Goal: Task Accomplishment & Management: Use online tool/utility

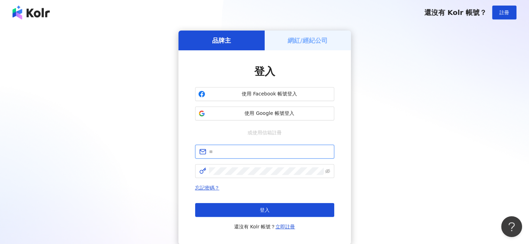
click at [269, 154] on input "text" at bounding box center [269, 152] width 121 height 8
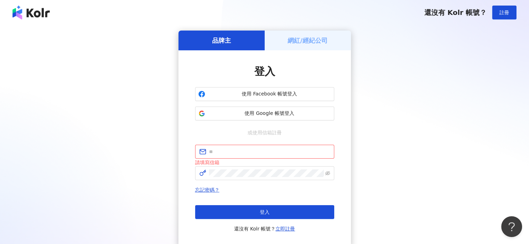
click at [326, 45] on div "網紅/經紀公司" at bounding box center [308, 41] width 86 height 20
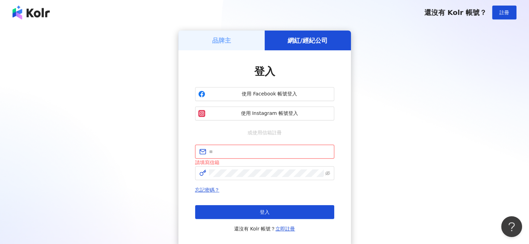
click at [244, 148] on input "text" at bounding box center [269, 152] width 121 height 8
type input "**********"
click at [257, 221] on div "登入 還沒有 Kolr 帳號？ 立即註冊" at bounding box center [264, 219] width 139 height 28
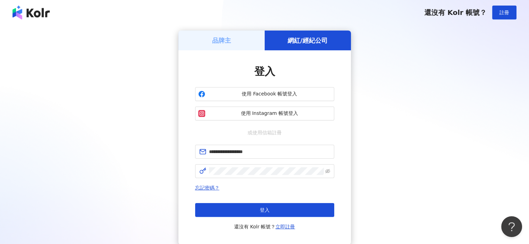
click at [258, 219] on div "登入 還沒有 Kolr 帳號？ 立即註冊" at bounding box center [264, 217] width 139 height 28
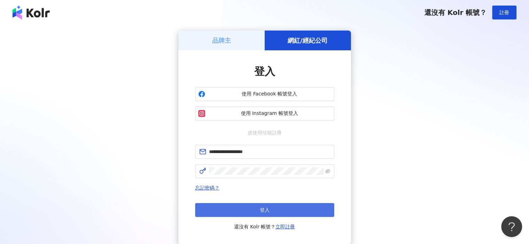
click at [261, 216] on button "登入" at bounding box center [264, 210] width 139 height 14
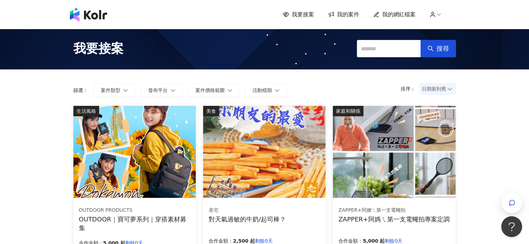
click at [270, 127] on img at bounding box center [264, 152] width 122 height 92
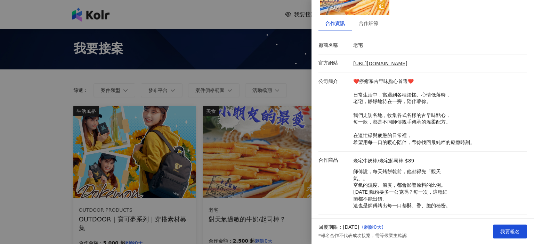
scroll to position [70, 0]
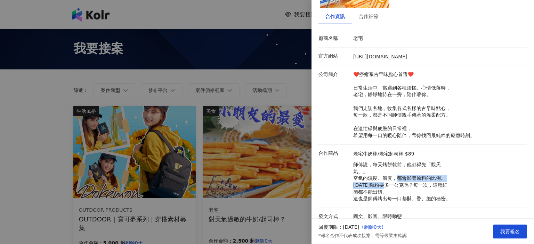
drag, startPoint x: 394, startPoint y: 176, endPoint x: 395, endPoint y: 186, distance: 10.1
click at [395, 186] on p "師傅說，每天烤餅乾前，他都得先「觀天 氣」。 空氣的濕度、溫度，都會影響原料的比例。 [DATE]麵粉要多一公克嗎？每一次，這種細 節都不能出錯。 這也是師傅…" at bounding box center [401, 182] width 97 height 41
drag, startPoint x: 402, startPoint y: 185, endPoint x: 403, endPoint y: 192, distance: 7.0
click at [403, 191] on p "師傅說，每天烤餅乾前，他都得先「觀天 氣」。 空氣的濕度、溫度，都會影響原料的比例。 [DATE]麵粉要多一公克嗎？每一次，這種細 節都不能出錯。 這也是師傅…" at bounding box center [401, 182] width 97 height 41
click at [403, 192] on p "師傅說，每天烤餅乾前，他都得先「觀天 氣」。 空氣的濕度、溫度，都會影響原料的比例。 [DATE]麵粉要多一公克嗎？每一次，這種細 節都不能出錯。 這也是師傅…" at bounding box center [401, 182] width 97 height 41
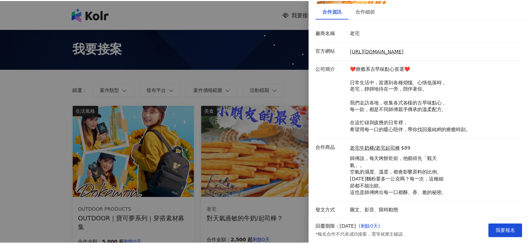
scroll to position [0, 0]
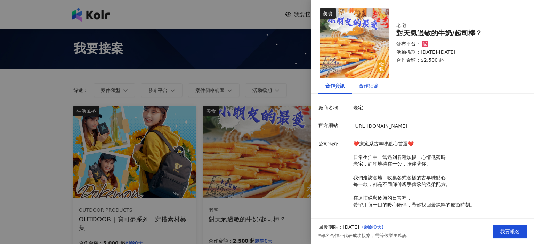
click at [363, 87] on div "合作細節" at bounding box center [368, 86] width 19 height 8
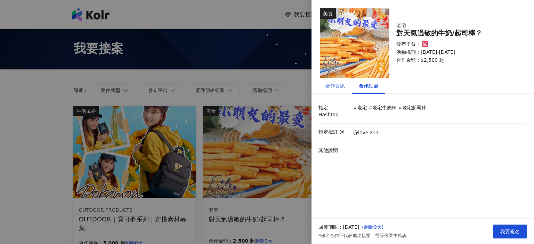
click at [330, 90] on div "合作資訊" at bounding box center [334, 86] width 33 height 16
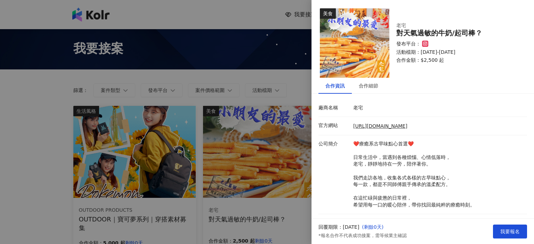
click at [269, 152] on div at bounding box center [267, 122] width 534 height 244
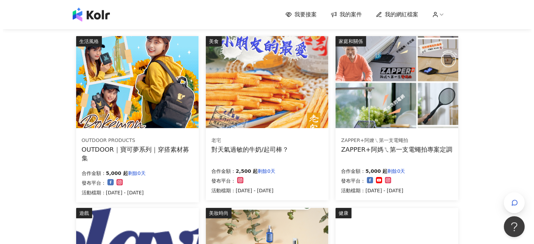
scroll to position [70, 0]
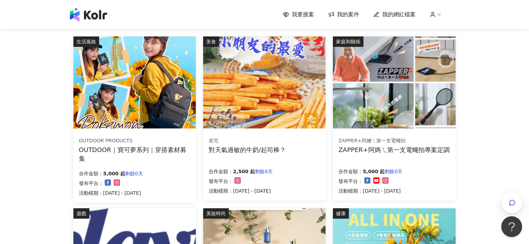
click at [133, 86] on img at bounding box center [134, 83] width 122 height 92
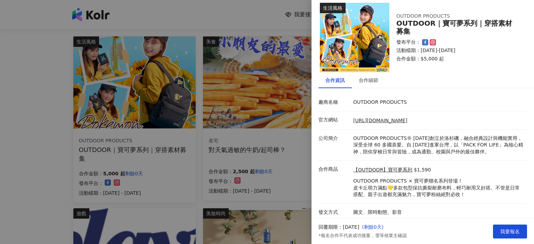
scroll to position [7, 0]
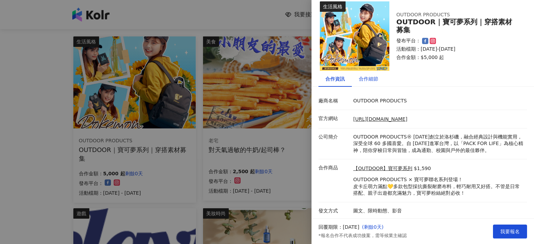
click at [369, 75] on div "合作細節" at bounding box center [368, 79] width 19 height 8
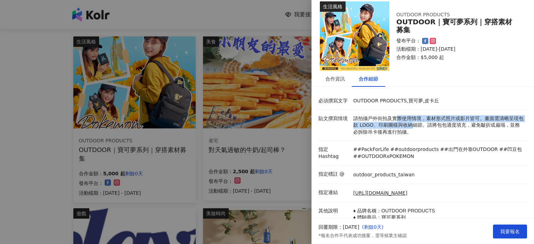
drag, startPoint x: 397, startPoint y: 119, endPoint x: 414, endPoint y: 130, distance: 20.2
click at [413, 128] on p "請拍攝戶外街拍及實際使用情境，素材形式照片或影片皆可。畫面需清晰呈現包款 LOGO、印刷圖樣與收納細節。請將包包適度填充，避免皺折或扁塌，並務必拆除吊卡後再進…" at bounding box center [438, 125] width 170 height 21
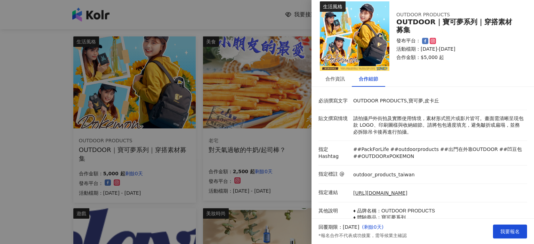
click at [414, 130] on p "請拍攝戶外街拍及實際使用情境，素材形式照片或影片皆可。畫面需清晰呈現包款 LOGO、印刷圖樣與收納細節。請將包包適度填充，避免皺折或扁塌，並務必拆除吊卡後再進…" at bounding box center [438, 125] width 170 height 21
click at [444, 137] on li "貼文撰寫情境 請拍攝戶外街拍及實際使用情境，素材形式照片或影片皆可。畫面需清晰呈現包款 LOGO、印刷圖樣與收納細節。請將包包適度填充，避免皺折或扁塌，並務必…" at bounding box center [422, 125] width 209 height 31
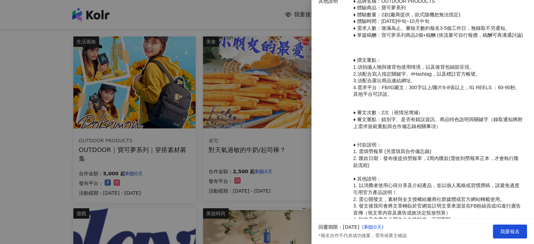
scroll to position [266, 0]
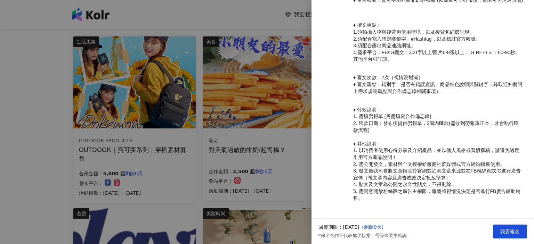
click at [13, 160] on div at bounding box center [267, 122] width 534 height 244
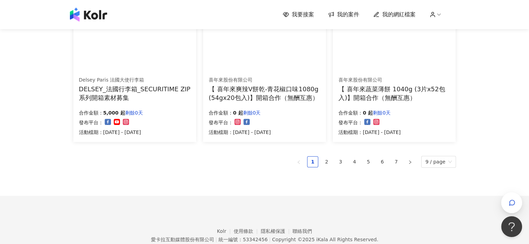
scroll to position [503, 0]
